Goal: Transaction & Acquisition: Purchase product/service

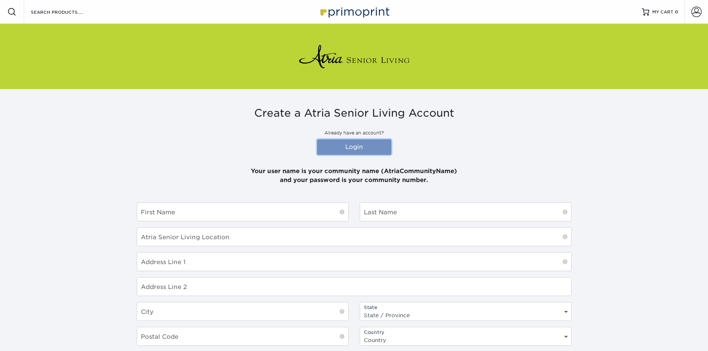
click at [355, 144] on link "Login" at bounding box center [354, 147] width 74 height 16
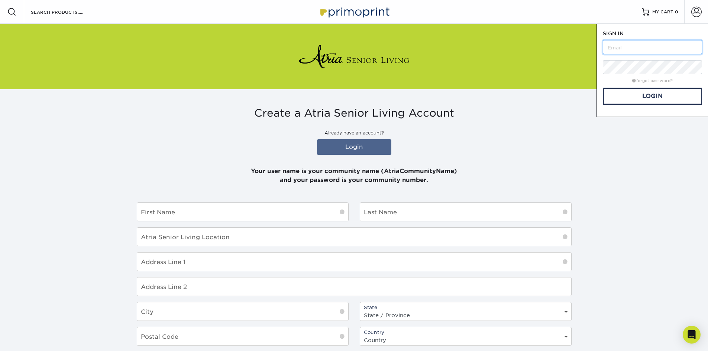
click at [635, 45] on input "text" at bounding box center [652, 47] width 99 height 14
type input "[PERSON_NAME][EMAIL_ADDRESS][PERSON_NAME][DOMAIN_NAME]"
click at [657, 81] on link "forgot password?" at bounding box center [652, 80] width 41 height 5
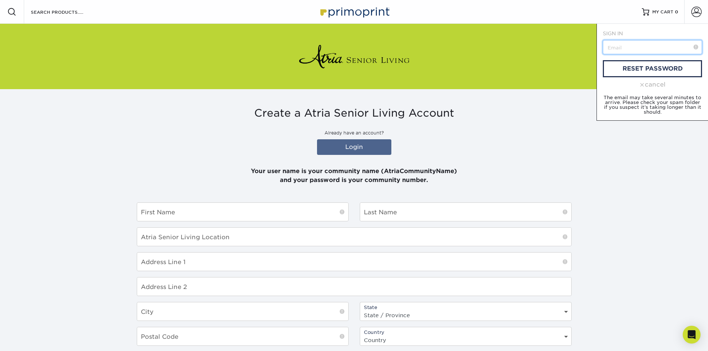
click at [636, 48] on input "text" at bounding box center [652, 47] width 99 height 14
type input "flavio.silva@atriaseniuorliving.com"
click at [641, 70] on link "reset password" at bounding box center [652, 68] width 99 height 17
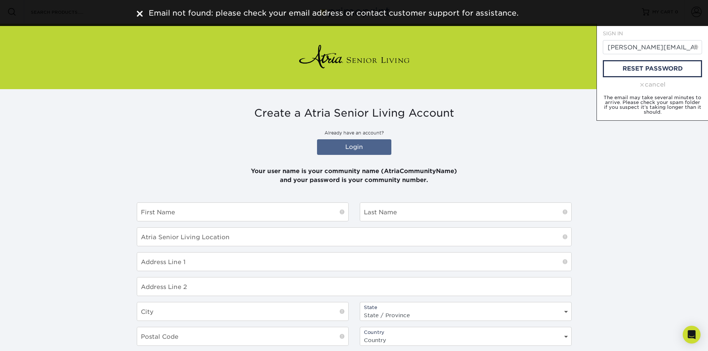
click at [659, 84] on div "cancel" at bounding box center [652, 84] width 99 height 9
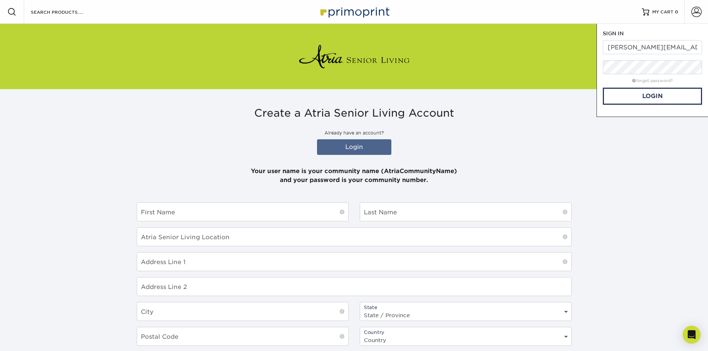
click at [573, 116] on div "Create a Atria Senior Living Account Already have an account? Login Your user n…" at bounding box center [354, 282] width 446 height 386
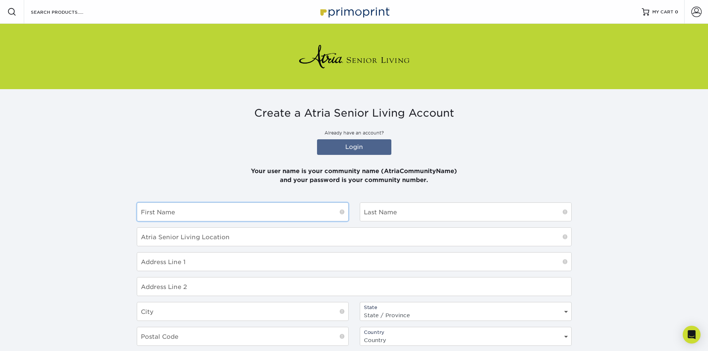
click at [196, 213] on input "text" at bounding box center [242, 212] width 211 height 18
type input "Flavio"
type input "Silva"
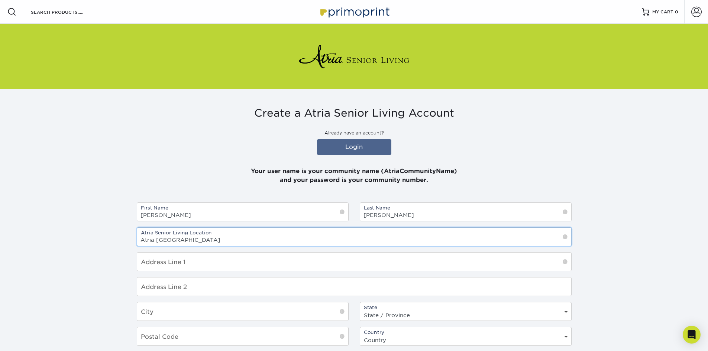
type input "Atria Sunnyvale"
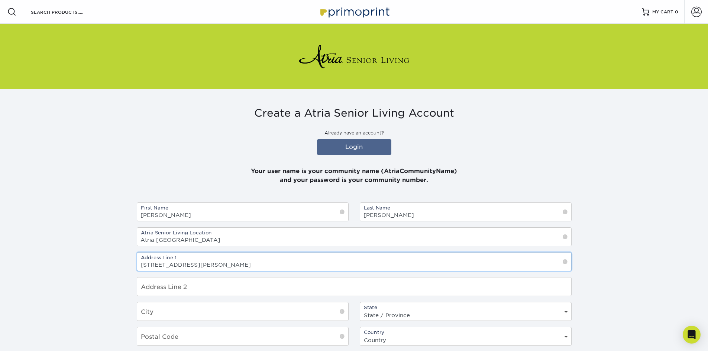
type input "175 E. Remington Drive"
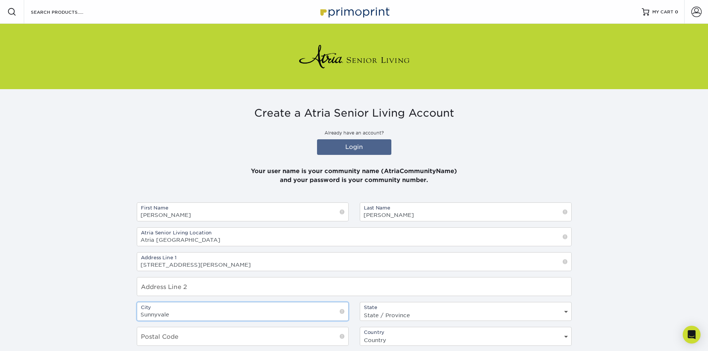
type input "Sunnyvale"
select select "CA"
type input "94087"
select select "US"
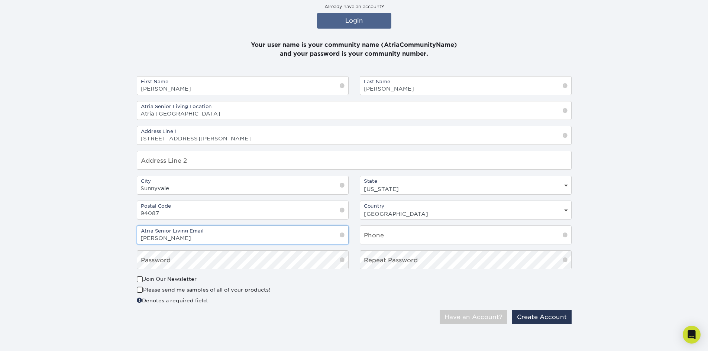
type input "flavio.silva@atriaseniorliving.com"
type input "4087383410"
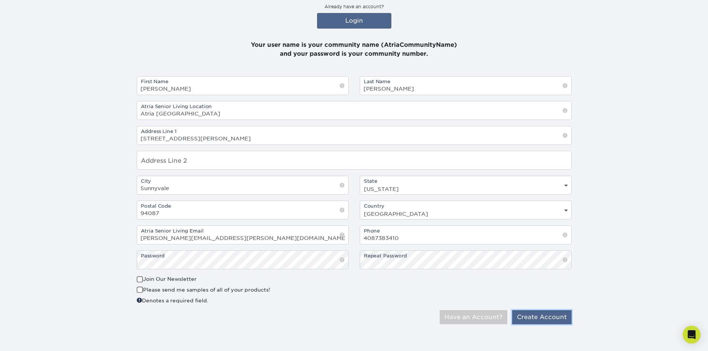
click at [542, 318] on button "Create Account" at bounding box center [541, 317] width 59 height 14
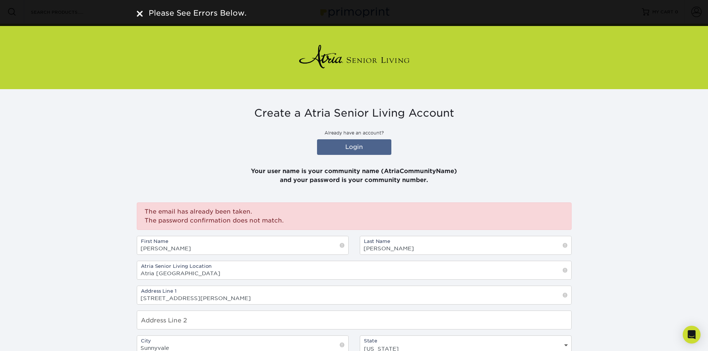
click at [637, 236] on section "Create a Atria Senior Living Account Already have an account? Login Your user n…" at bounding box center [354, 298] width 708 height 419
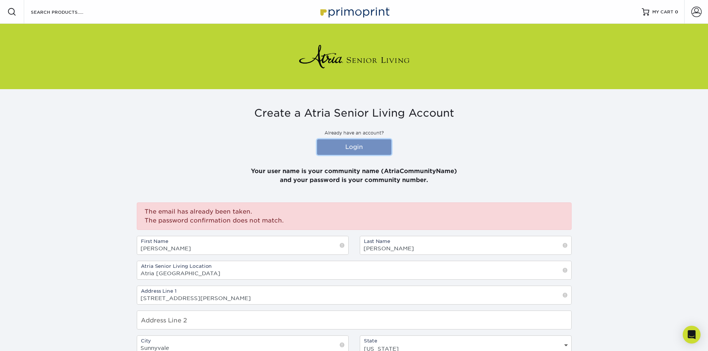
click at [365, 141] on link "Login" at bounding box center [354, 147] width 74 height 16
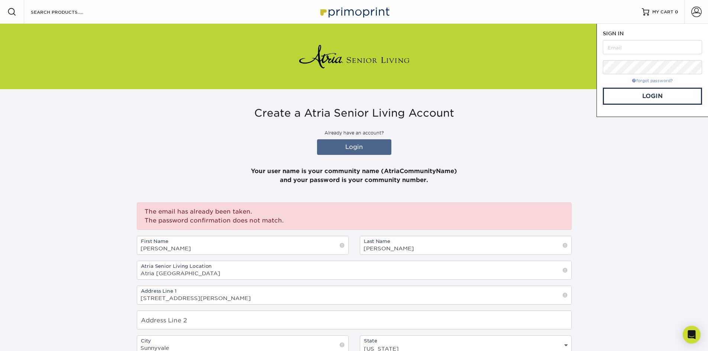
click at [649, 79] on link "forgot password?" at bounding box center [652, 80] width 41 height 5
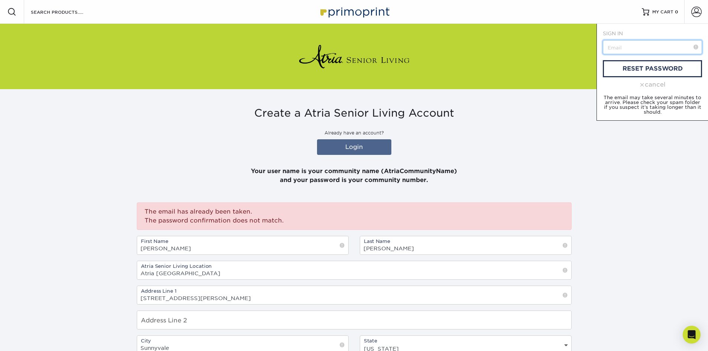
click at [639, 47] on input "text" at bounding box center [652, 47] width 99 height 14
click at [644, 69] on link "reset password" at bounding box center [652, 68] width 99 height 17
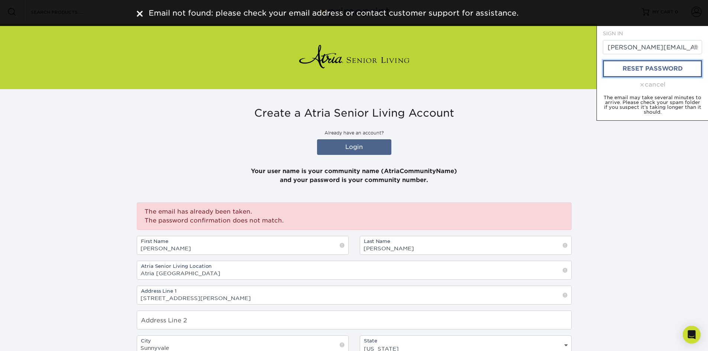
click at [644, 69] on link "reset password" at bounding box center [652, 68] width 99 height 17
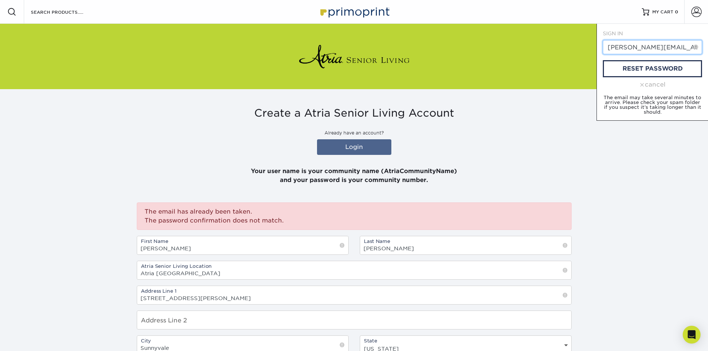
click at [677, 46] on input "flavio.silva@atriaseniuorliving.com" at bounding box center [652, 47] width 99 height 14
type input "flavio.silva@atriaseniorliving.com"
click at [667, 71] on link "reset password" at bounding box center [652, 68] width 99 height 17
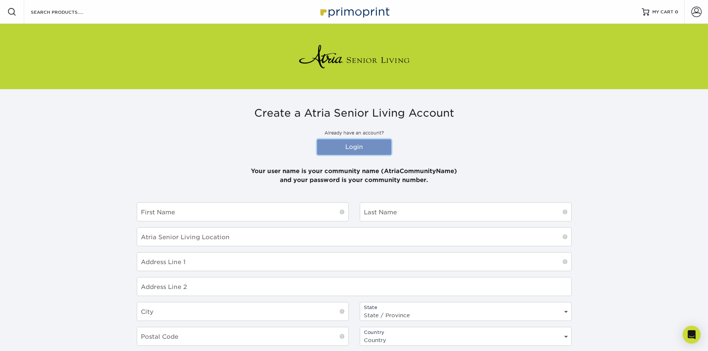
click at [336, 148] on link "Login" at bounding box center [354, 147] width 74 height 16
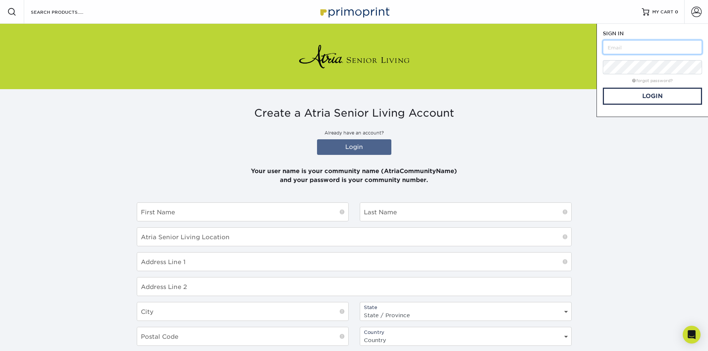
click at [648, 46] on input "text" at bounding box center [652, 47] width 99 height 14
type input "[PERSON_NAME][EMAIL_ADDRESS][PERSON_NAME][DOMAIN_NAME]"
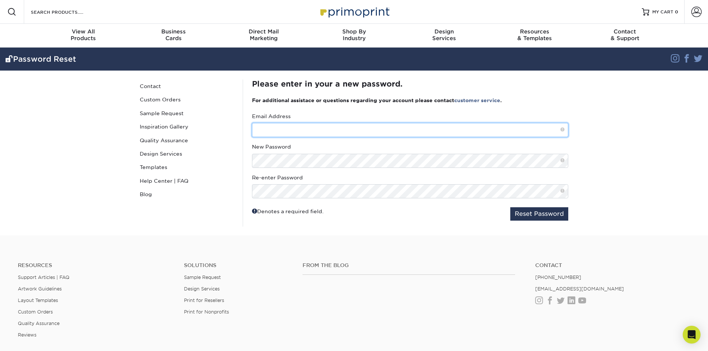
click at [316, 130] on input "text" at bounding box center [410, 130] width 316 height 14
type input "[PERSON_NAME][EMAIL_ADDRESS][PERSON_NAME][DOMAIN_NAME]"
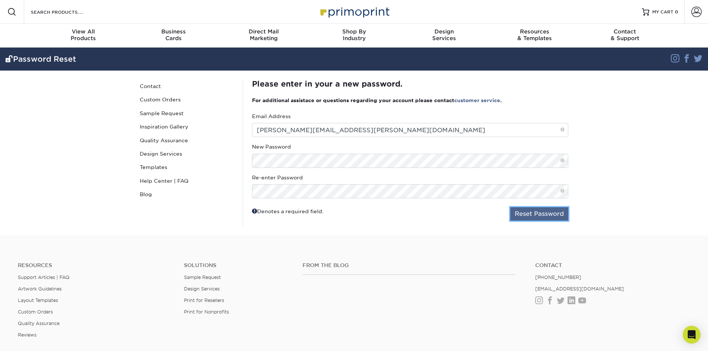
click at [566, 212] on button "Reset Password" at bounding box center [539, 213] width 58 height 13
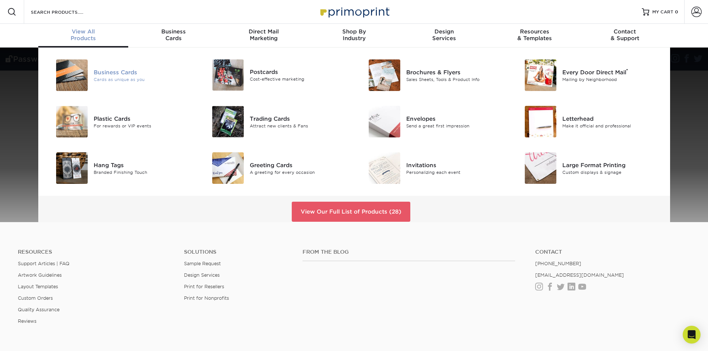
click at [115, 74] on div "Business Cards" at bounding box center [143, 72] width 99 height 8
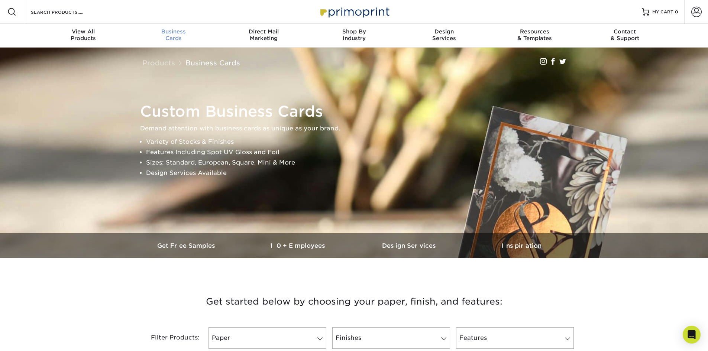
click at [178, 30] on span "Business" at bounding box center [173, 31] width 90 height 7
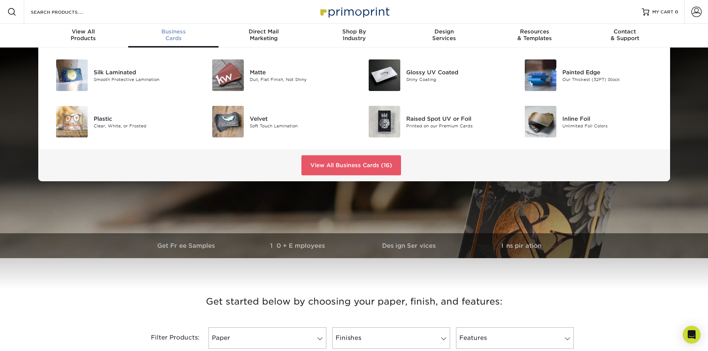
click at [178, 30] on span "Business" at bounding box center [173, 31] width 90 height 7
click at [379, 170] on link "View All Business Cards (16)" at bounding box center [351, 165] width 100 height 20
click at [357, 164] on link "View All Business Cards (16)" at bounding box center [351, 165] width 100 height 20
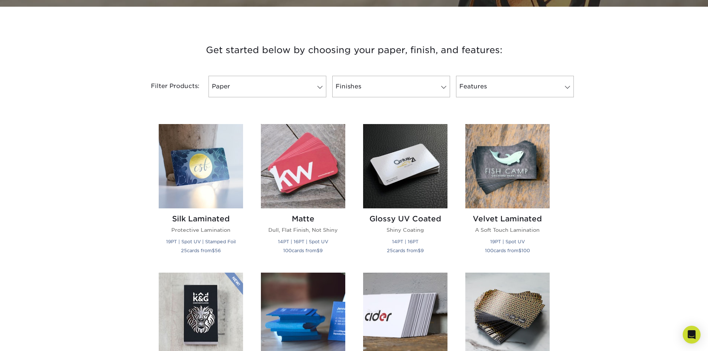
scroll to position [246, 0]
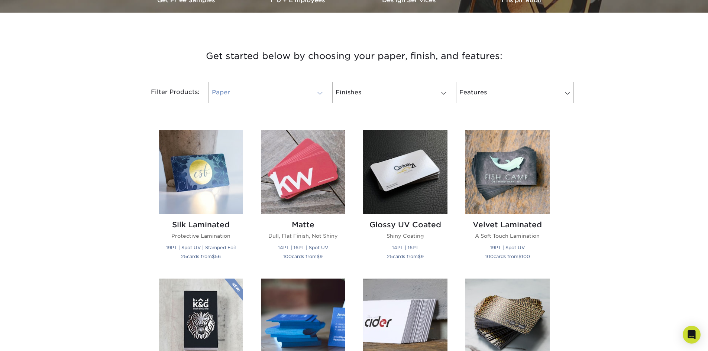
click at [285, 91] on link "Paper" at bounding box center [268, 93] width 118 height 22
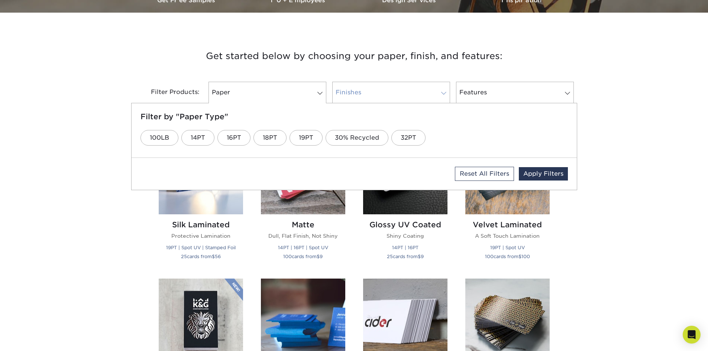
click at [387, 91] on link "Finishes" at bounding box center [391, 93] width 118 height 22
click at [489, 91] on link "Features" at bounding box center [515, 93] width 118 height 22
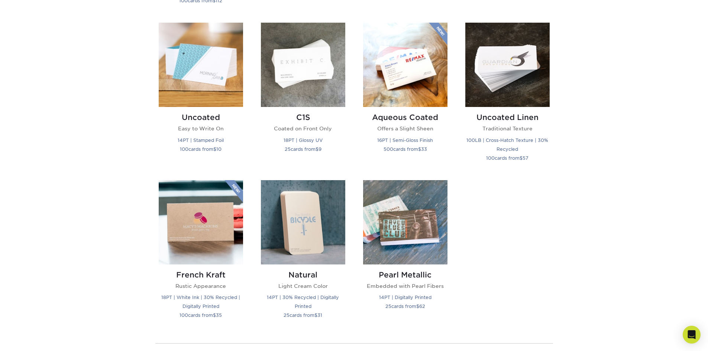
scroll to position [655, 0]
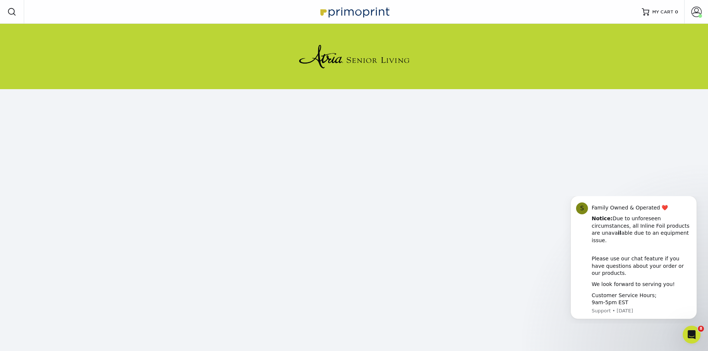
scroll to position [68, 0]
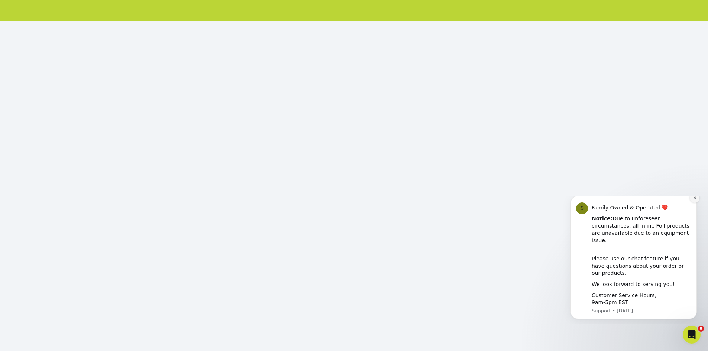
click at [692, 203] on button "Dismiss notification" at bounding box center [695, 198] width 10 height 10
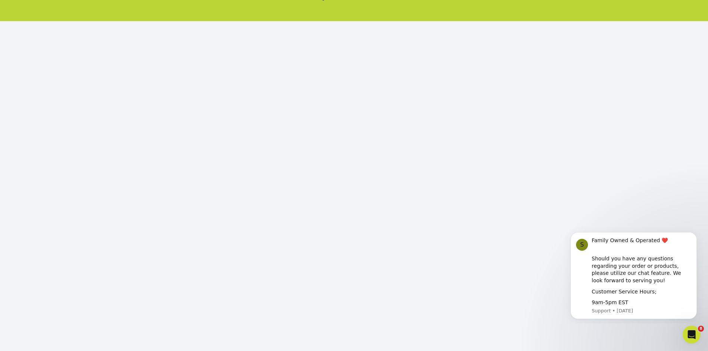
click at [646, 229] on div "S Family Owned & Operated ❤️ ​ Should you have any questions regarding your ord…" at bounding box center [633, 272] width 137 height 93
click at [694, 236] on icon "Dismiss notification" at bounding box center [695, 235] width 4 height 4
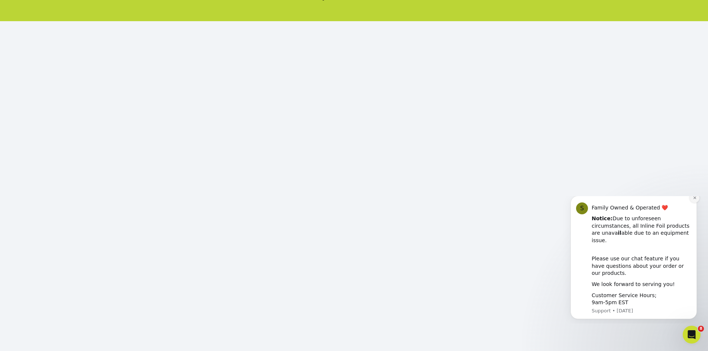
click at [696, 200] on icon "Dismiss notification" at bounding box center [695, 198] width 4 height 4
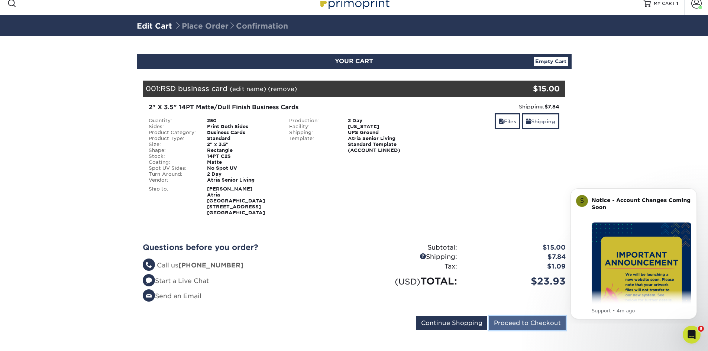
click at [539, 316] on input "Proceed to Checkout" at bounding box center [527, 323] width 77 height 14
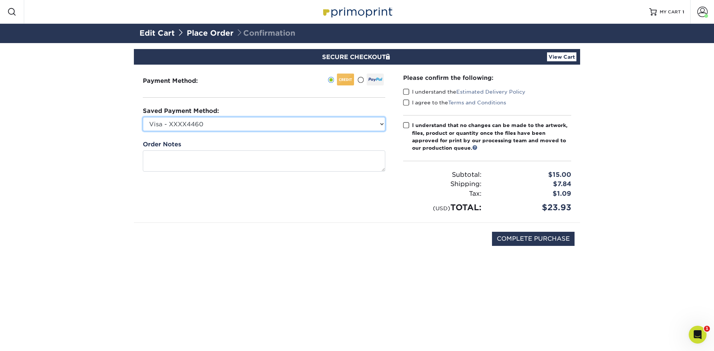
click at [230, 122] on select "Visa - XXXX4460 New Credit Card" at bounding box center [264, 124] width 242 height 14
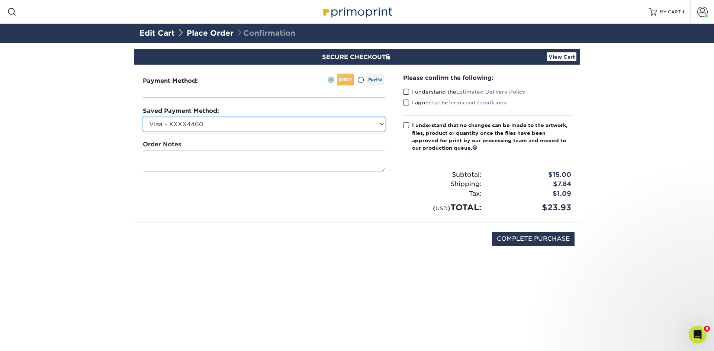
click at [143, 117] on select "Visa - XXXX4460 New Credit Card" at bounding box center [264, 124] width 242 height 14
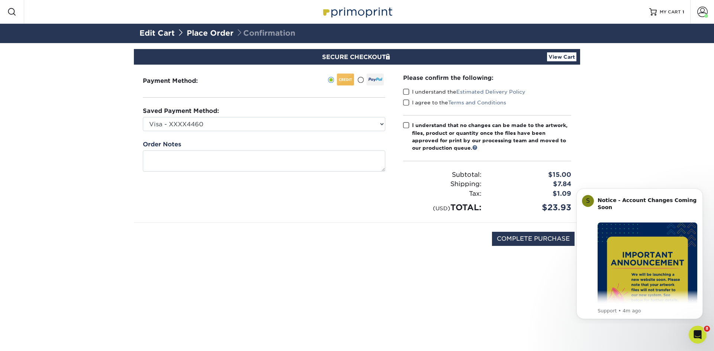
click at [406, 91] on span at bounding box center [406, 91] width 6 height 7
click at [0, 0] on input "I understand the Estimated Delivery Policy" at bounding box center [0, 0] width 0 height 0
click at [406, 100] on span at bounding box center [406, 102] width 6 height 7
click at [0, 0] on input "I agree to the Terms and Conditions" at bounding box center [0, 0] width 0 height 0
click at [406, 125] on span at bounding box center [406, 125] width 6 height 7
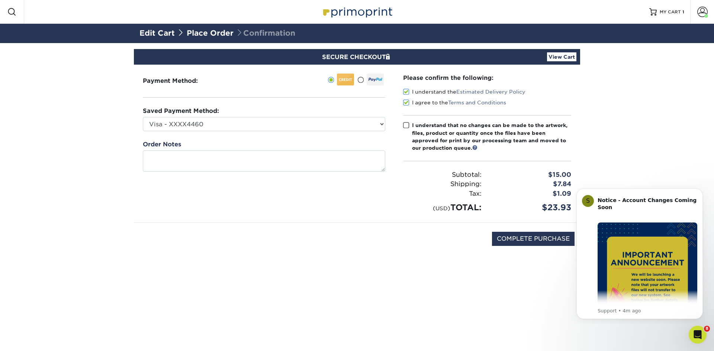
click at [0, 0] on input "I understand that no changes can be made to the artwork, files, product or quan…" at bounding box center [0, 0] width 0 height 0
click at [517, 239] on input "COMPLETE PURCHASE" at bounding box center [533, 239] width 83 height 14
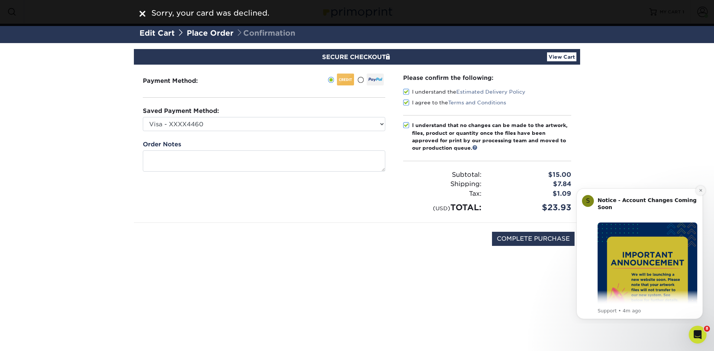
click at [702, 192] on icon "Dismiss notification" at bounding box center [700, 190] width 3 height 3
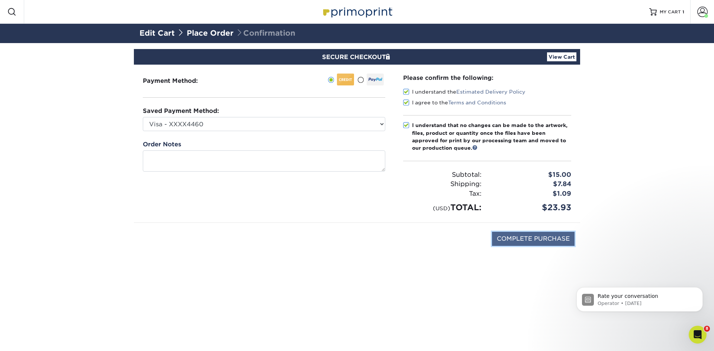
click at [541, 240] on input "COMPLETE PURCHASE" at bounding box center [533, 239] width 83 height 14
type input "COMPLETE PURCHASE"
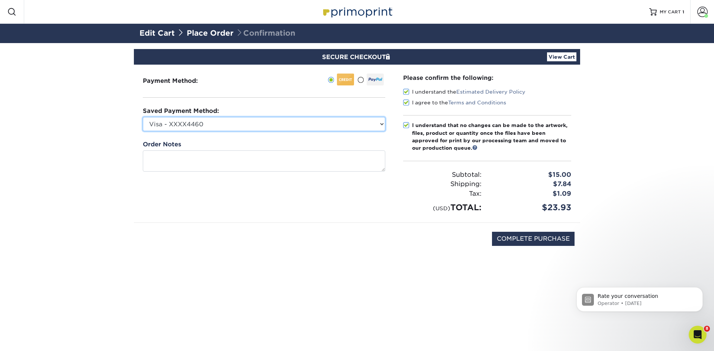
click at [226, 125] on select "Visa - XXXX4460 New Credit Card" at bounding box center [264, 124] width 242 height 14
select select
click at [143, 117] on select "Visa - XXXX4460 New Credit Card" at bounding box center [264, 124] width 242 height 14
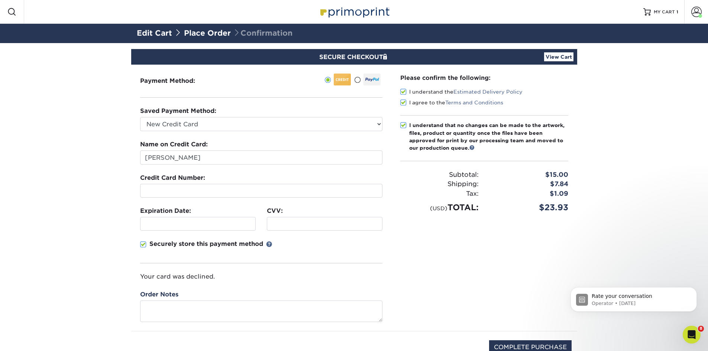
click at [401, 281] on div "Please confirm the following: I understand the Estimated Delivery Policy I agre…" at bounding box center [484, 198] width 186 height 267
click at [536, 345] on input "COMPLETE PURCHASE" at bounding box center [530, 348] width 83 height 14
type input "PROCESSING, PLEASE WAIT..."
